Goal: Check status

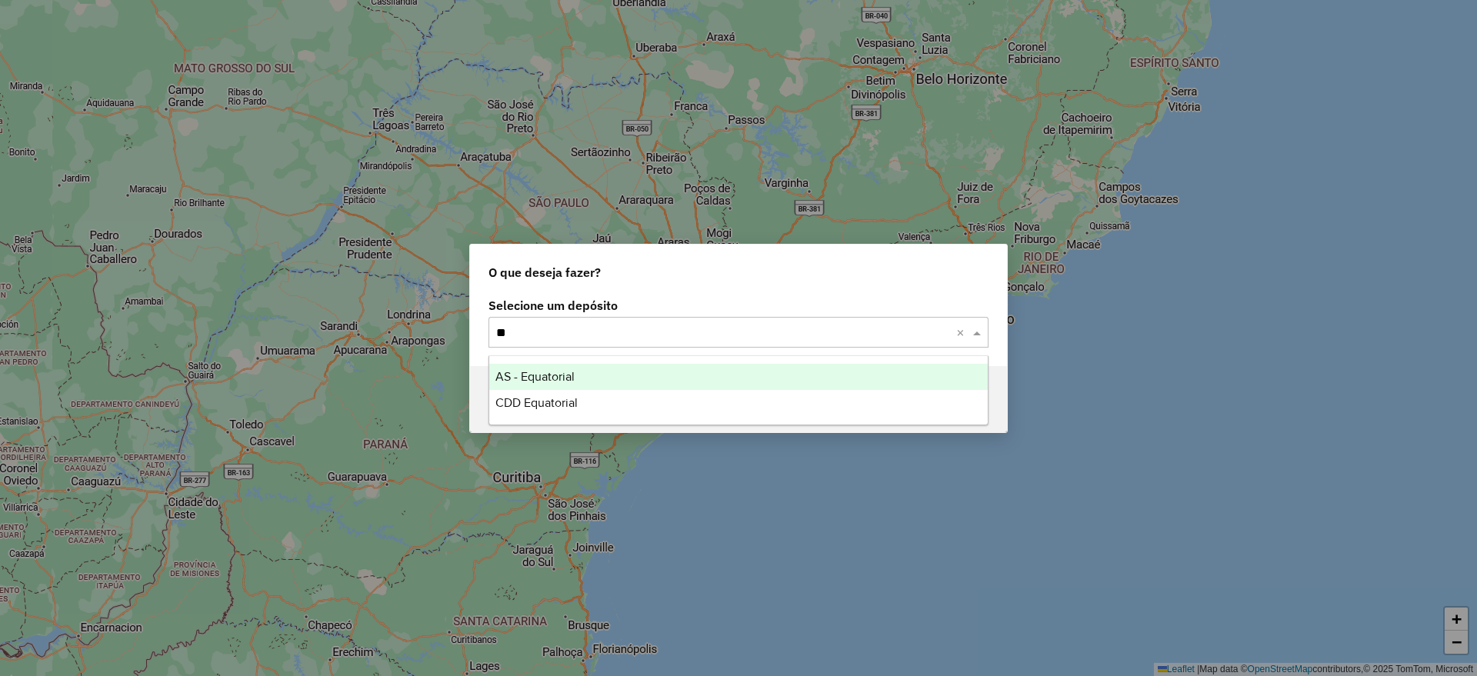
type input "***"
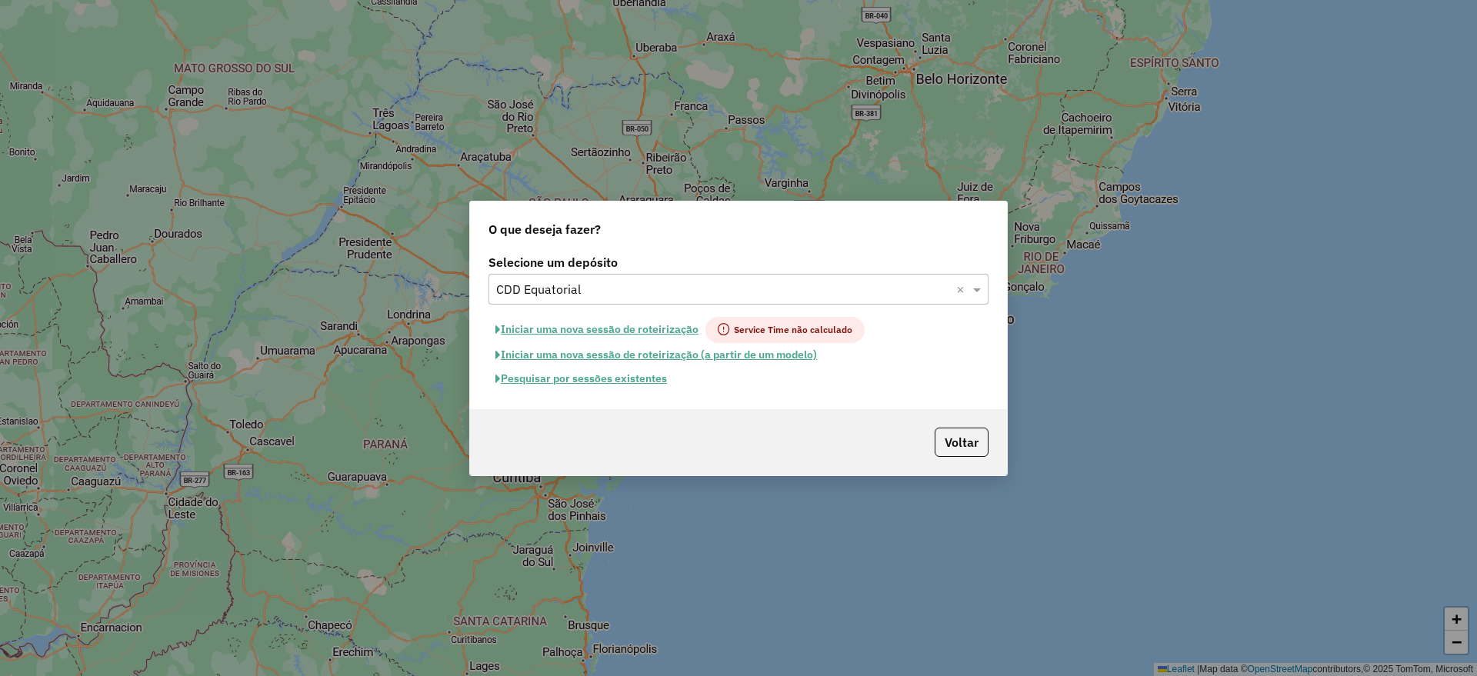
click at [582, 376] on button "Pesquisar por sessões existentes" at bounding box center [580, 379] width 185 height 24
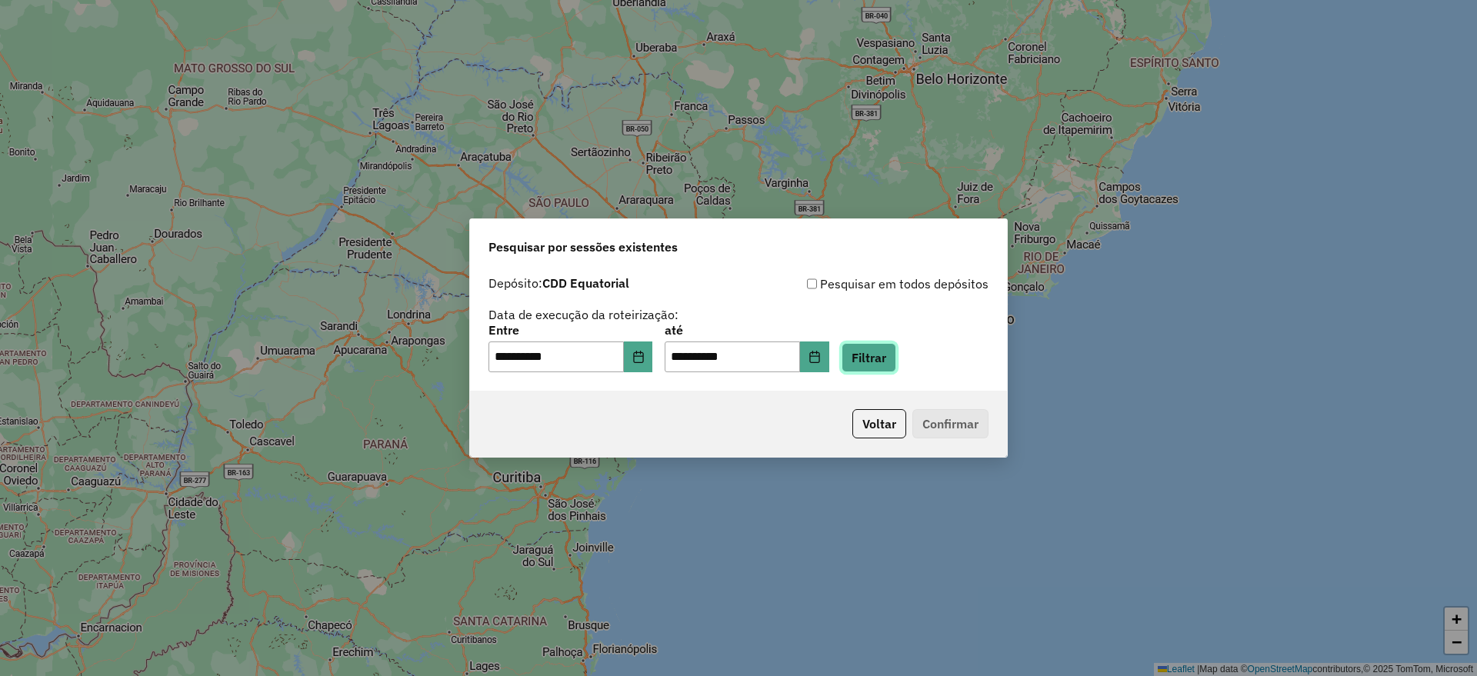
click at [893, 351] on button "Filtrar" at bounding box center [869, 357] width 55 height 29
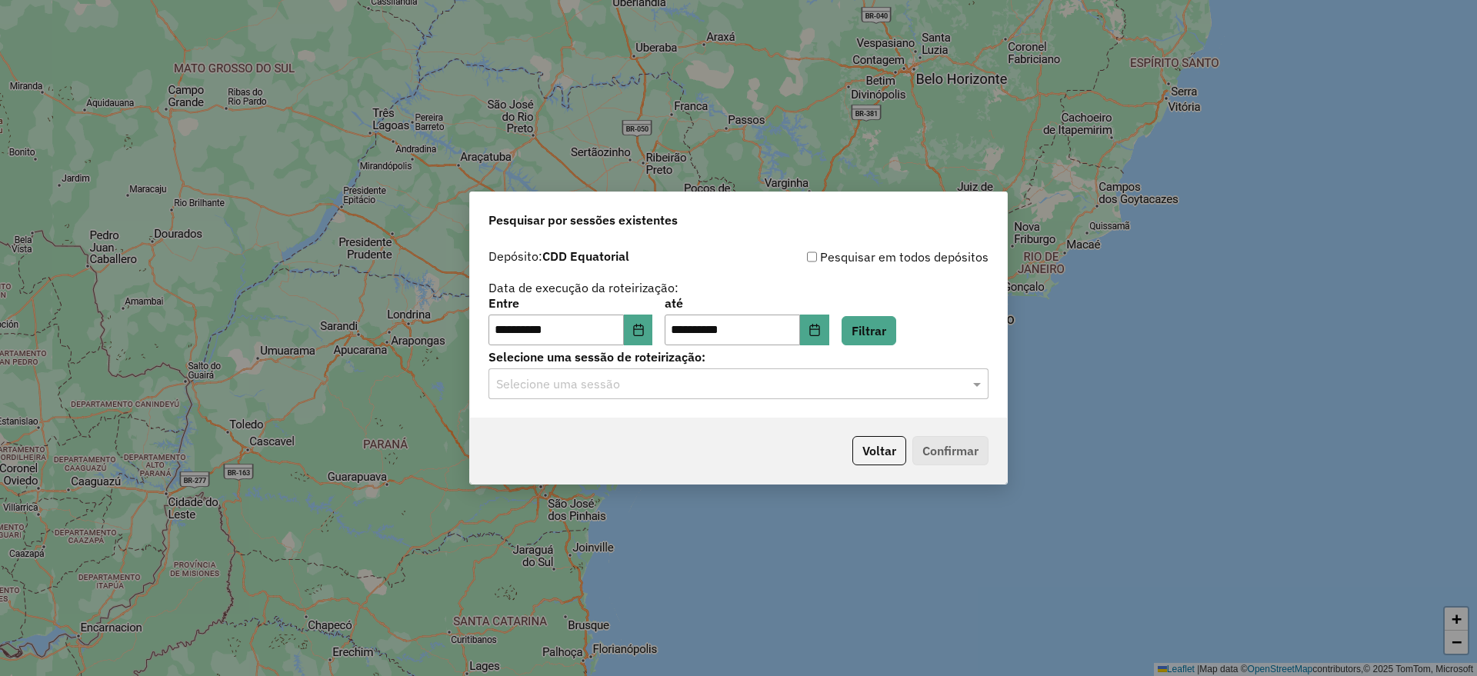
click at [669, 385] on input "text" at bounding box center [723, 384] width 454 height 18
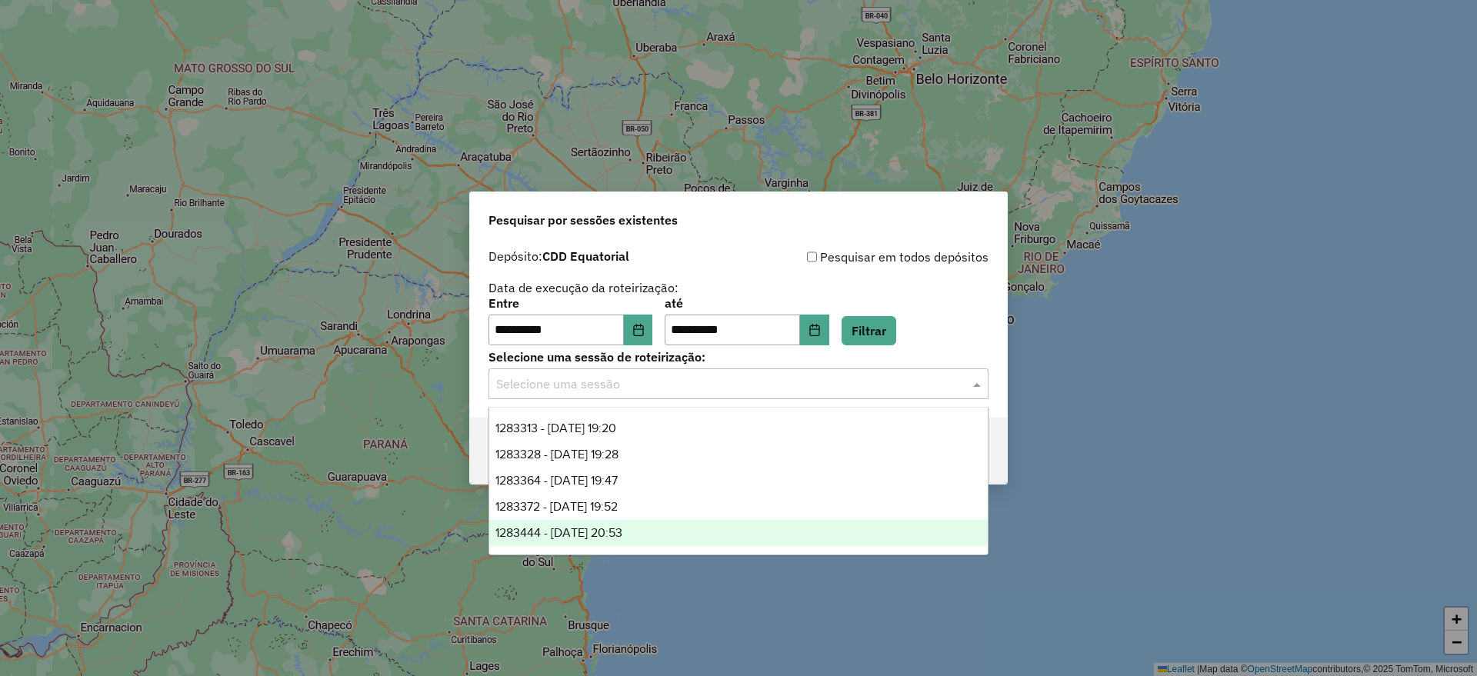
click at [663, 528] on div "1283444 - [DATE] 20:53" at bounding box center [738, 533] width 498 height 26
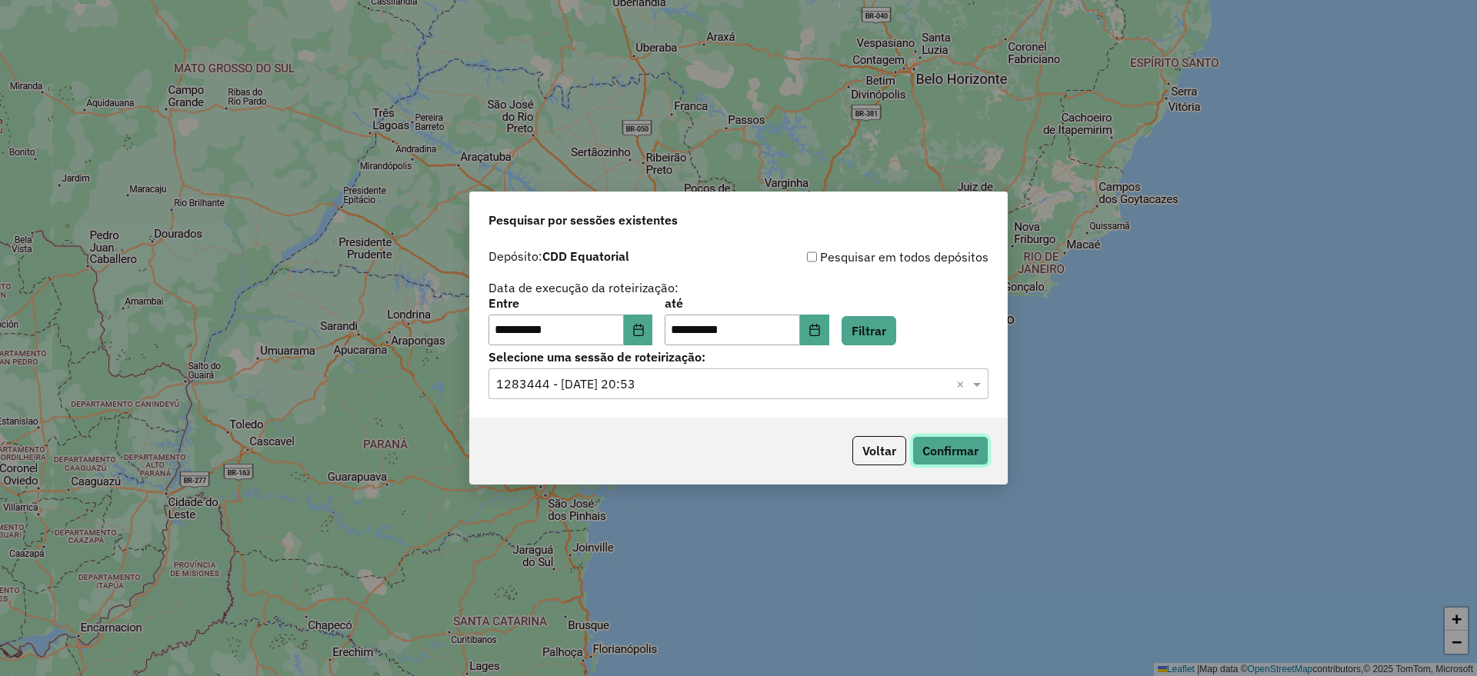
click at [963, 453] on button "Confirmar" at bounding box center [950, 450] width 76 height 29
click at [671, 383] on input "text" at bounding box center [723, 384] width 454 height 18
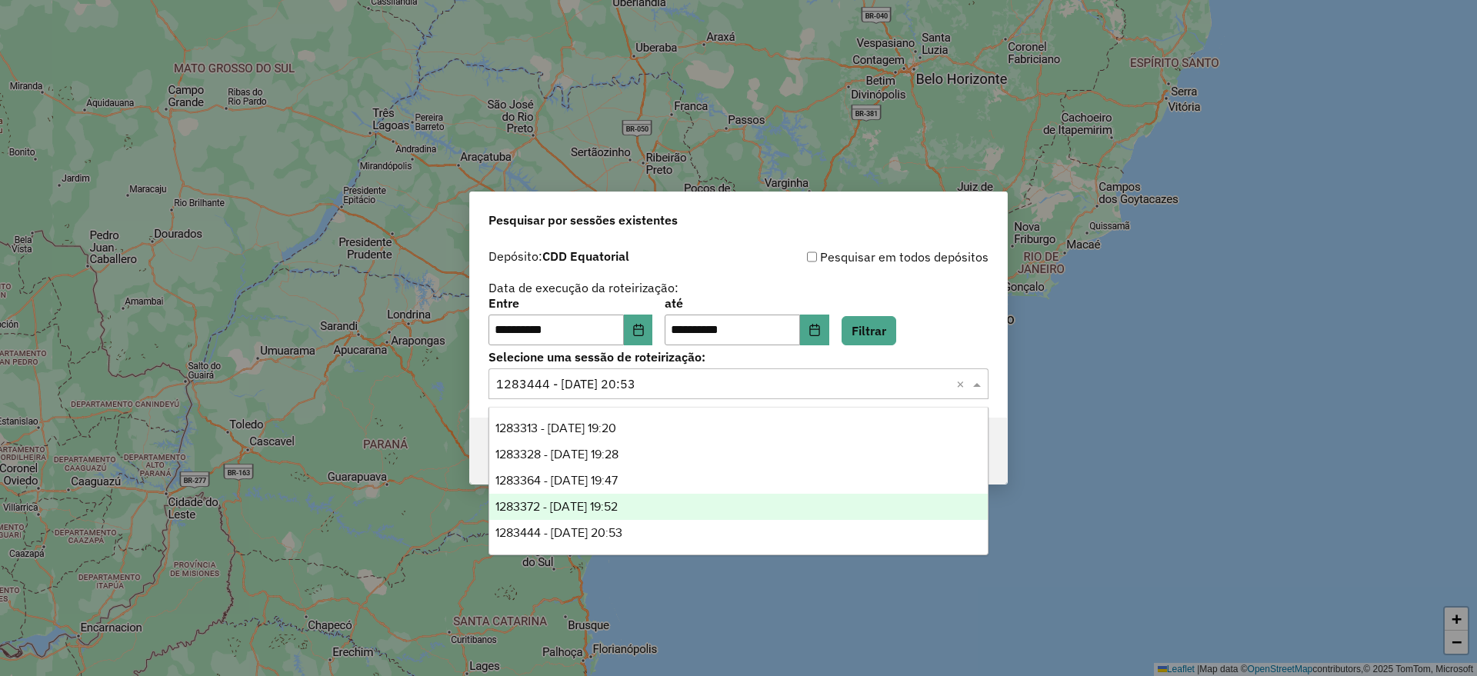
click at [654, 505] on div "1283372 - [DATE] 19:52" at bounding box center [738, 507] width 498 height 26
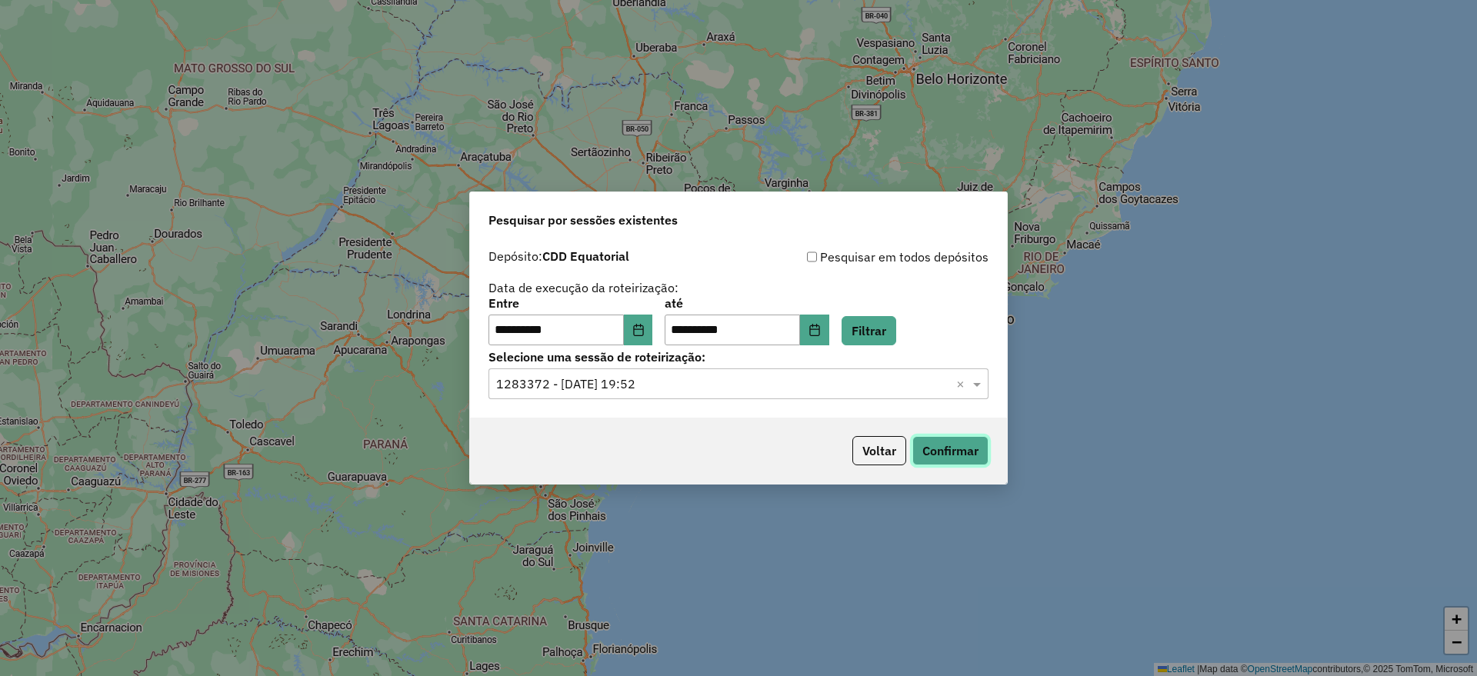
click at [935, 438] on button "Confirmar" at bounding box center [950, 450] width 76 height 29
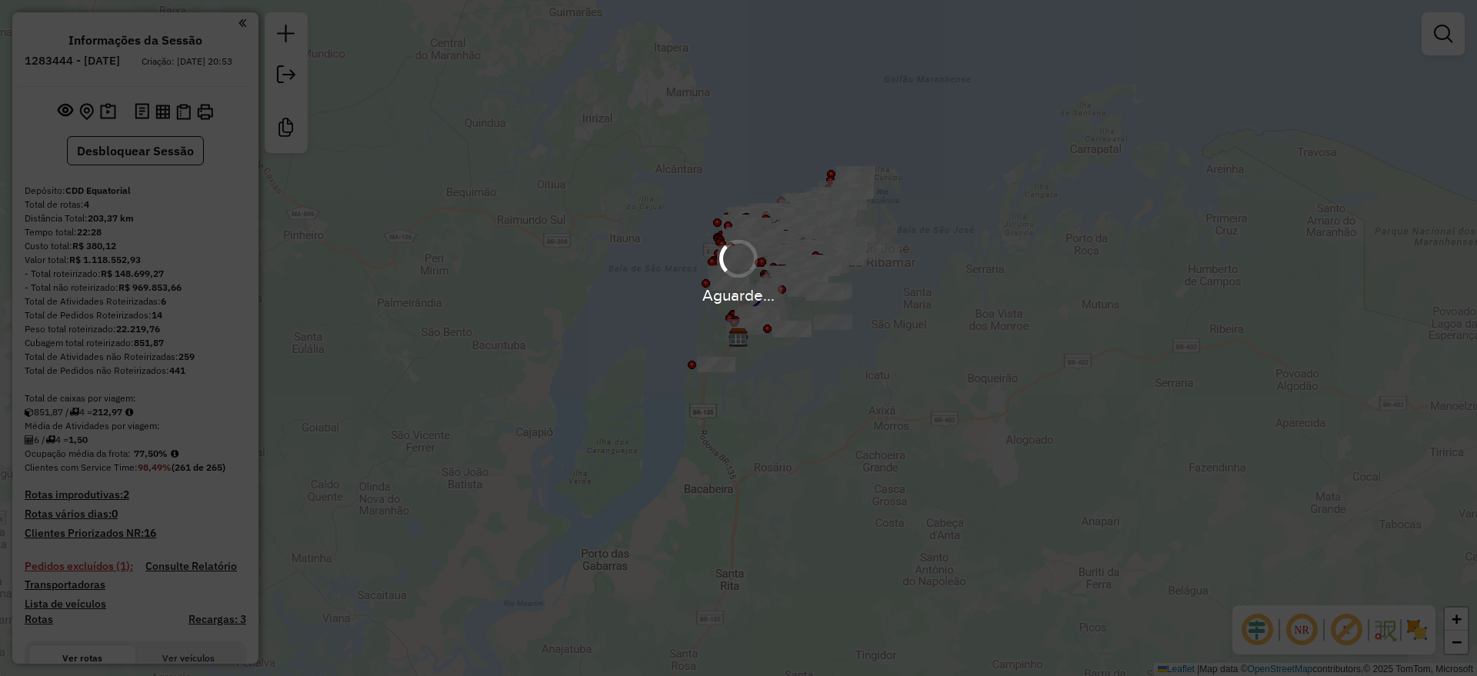
click at [1260, 630] on em at bounding box center [1256, 630] width 37 height 37
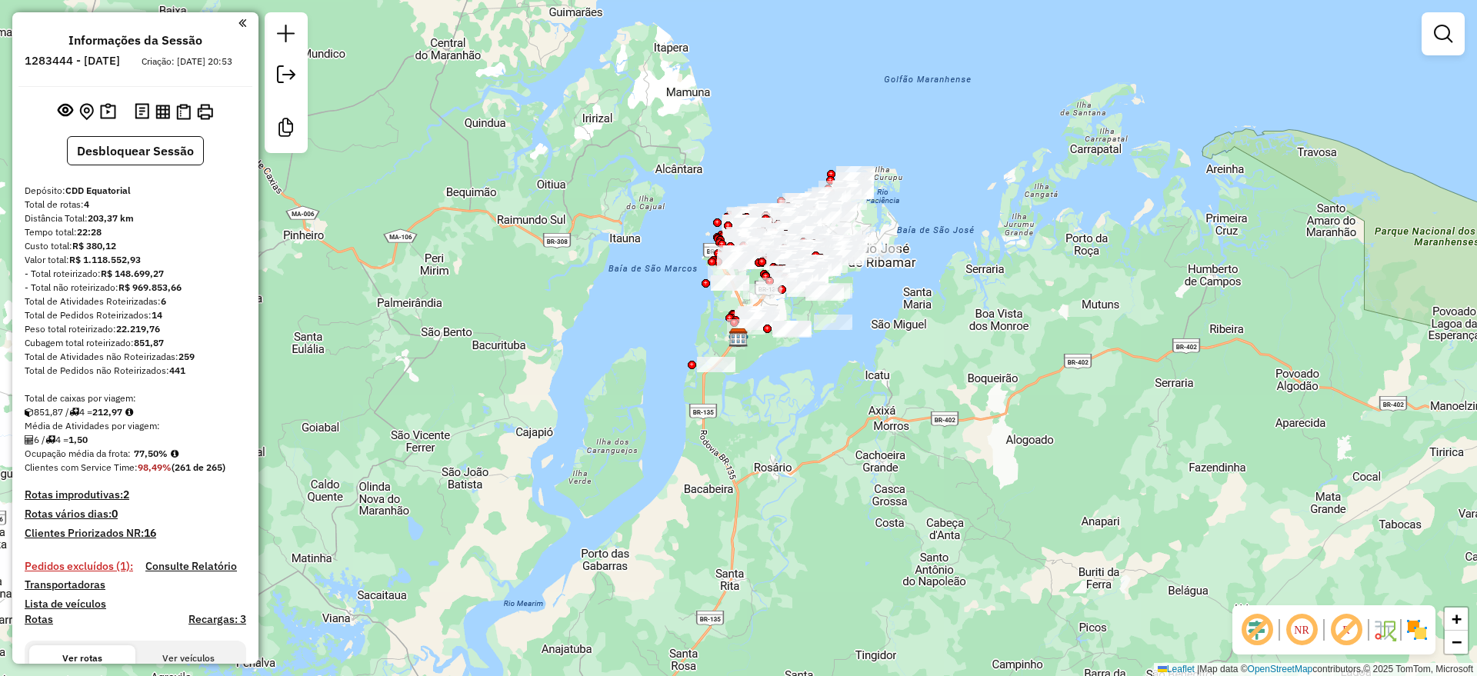
drag, startPoint x: 1341, startPoint y: 624, endPoint x: 1223, endPoint y: 435, distance: 223.2
click at [1342, 624] on em at bounding box center [1346, 630] width 37 height 37
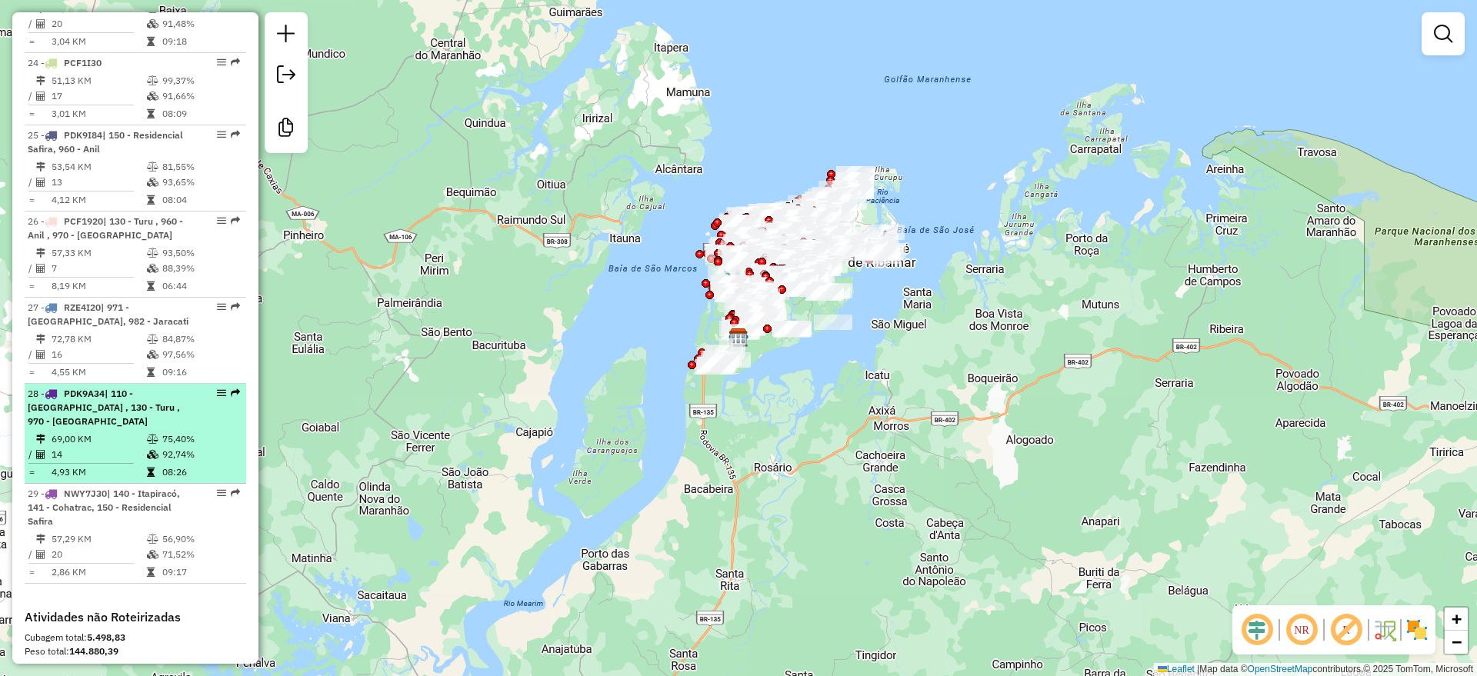
click at [185, 432] on td "75,40%" at bounding box center [201, 439] width 78 height 15
select select "**********"
